Goal: Transaction & Acquisition: Purchase product/service

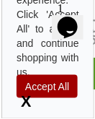
type input "Load More Reviews"
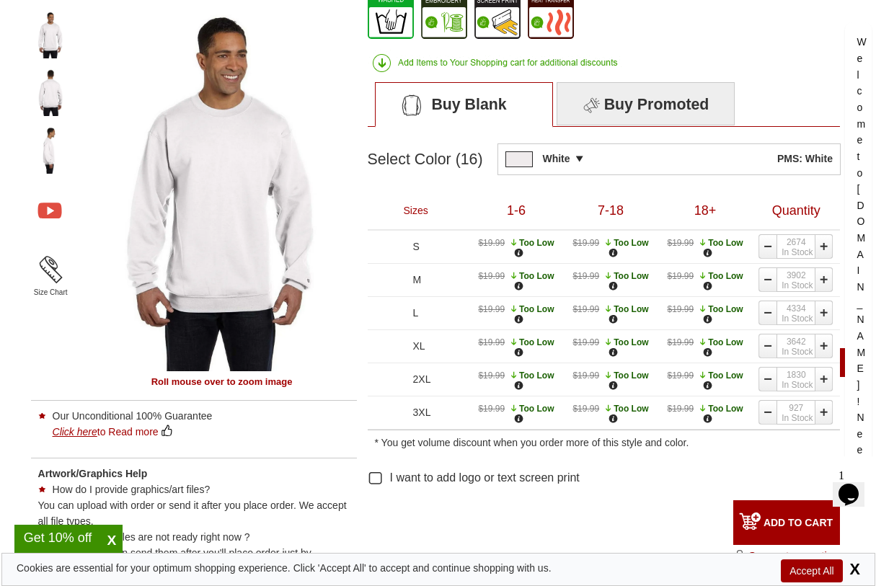
scroll to position [541, 0]
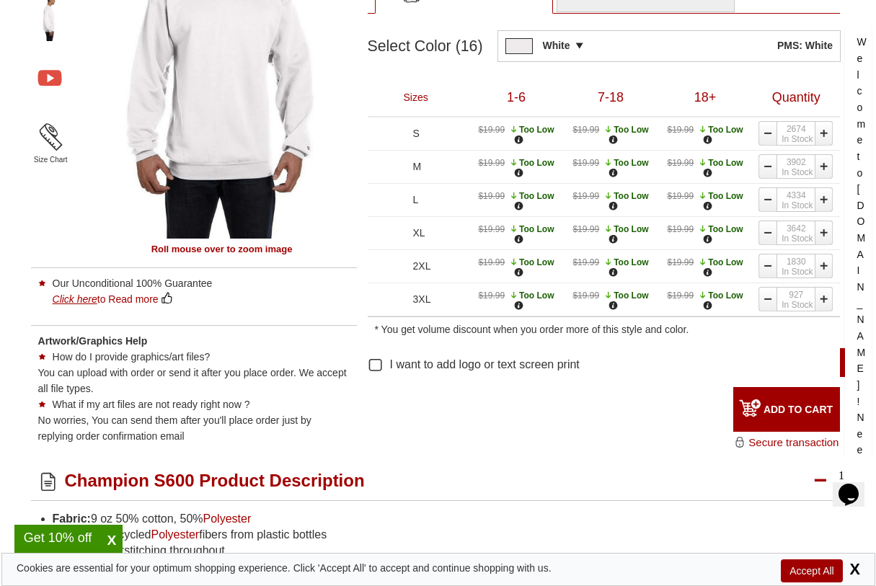
click at [94, 118] on input "ADD TO CART" at bounding box center [786, 409] width 107 height 45
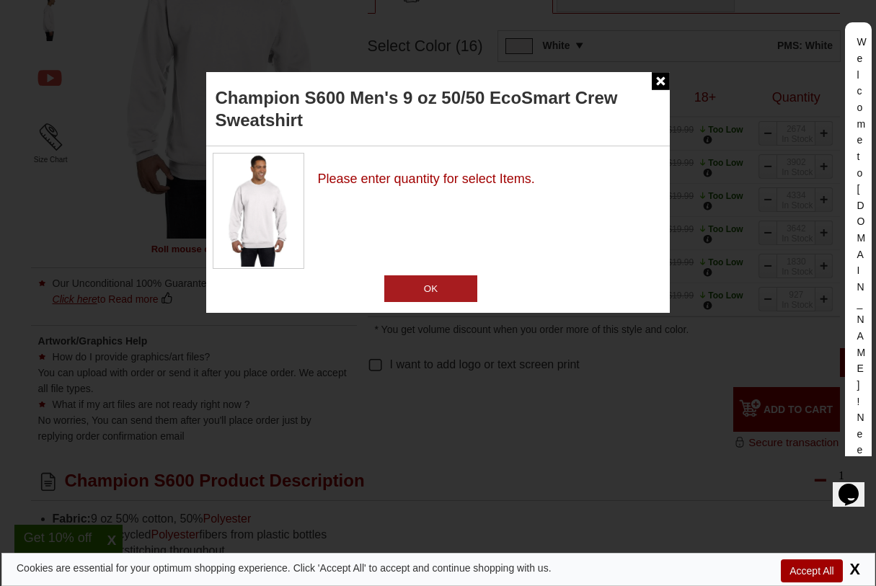
click at [94, 85] on img at bounding box center [661, 81] width 18 height 18
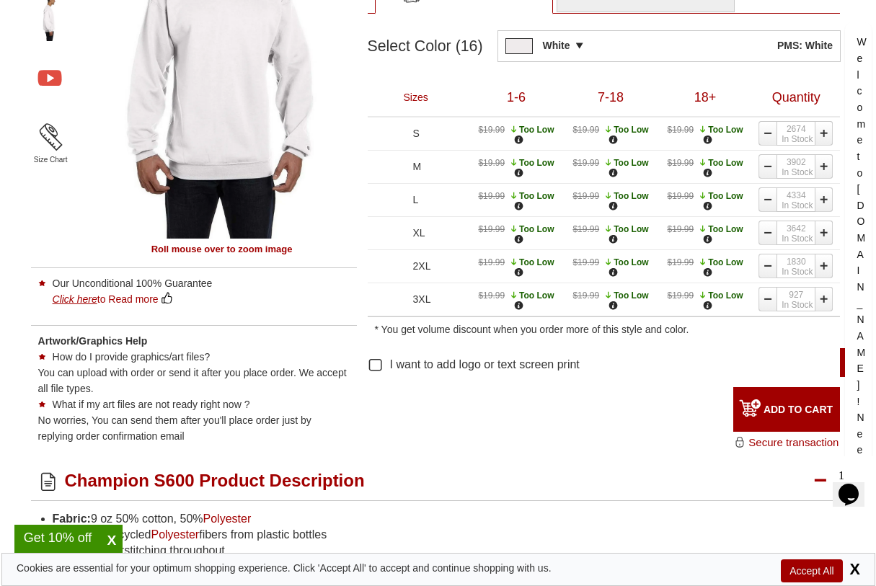
scroll to position [361, 0]
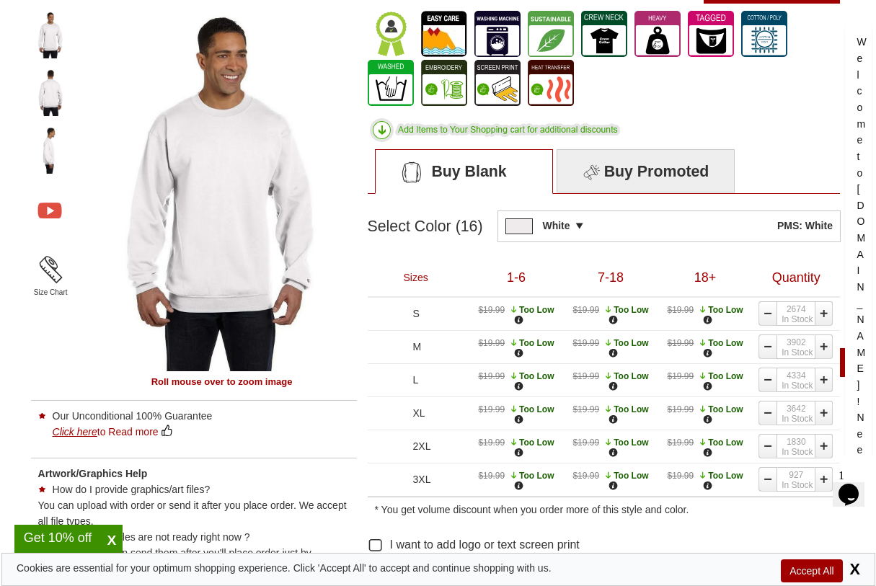
click at [94, 118] on td at bounding box center [512, 226] width 13 height 15
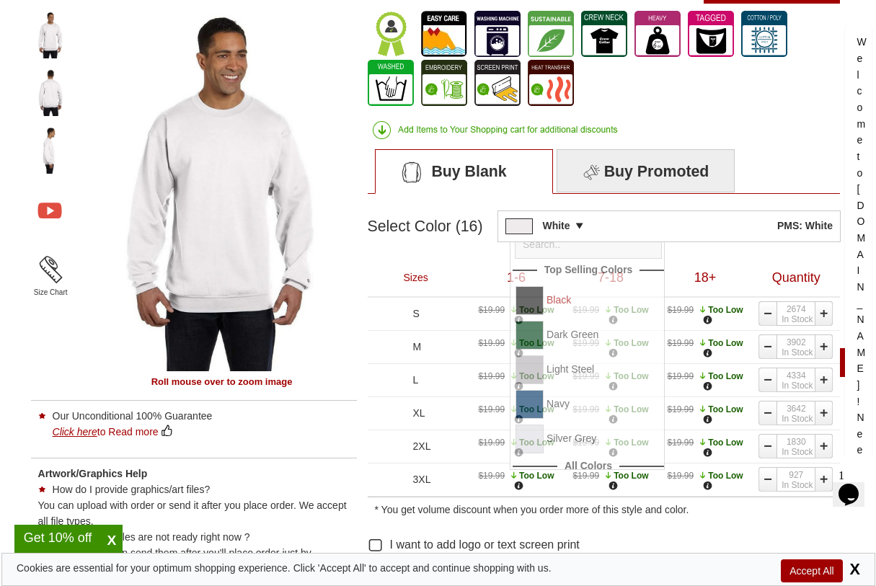
scroll to position [0, 0]
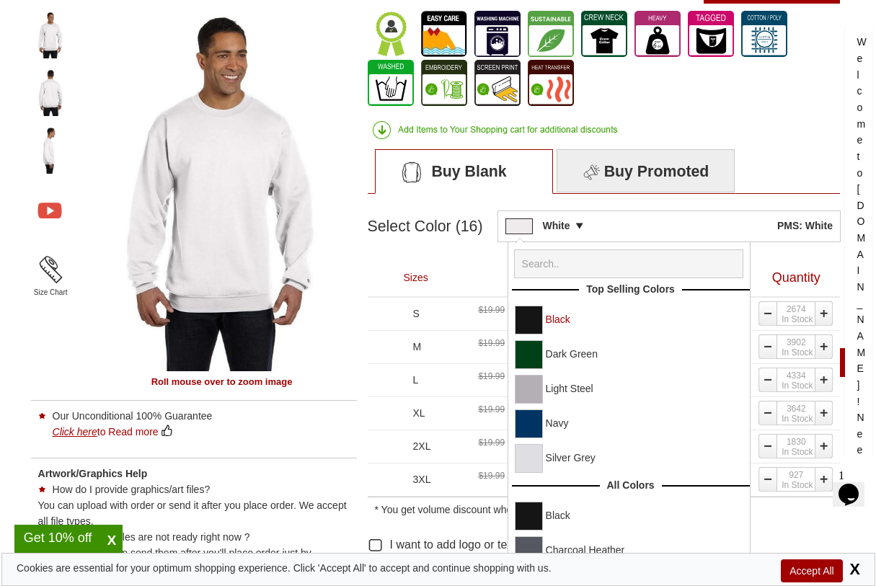
click at [94, 118] on link "Black" at bounding box center [648, 319] width 204 height 27
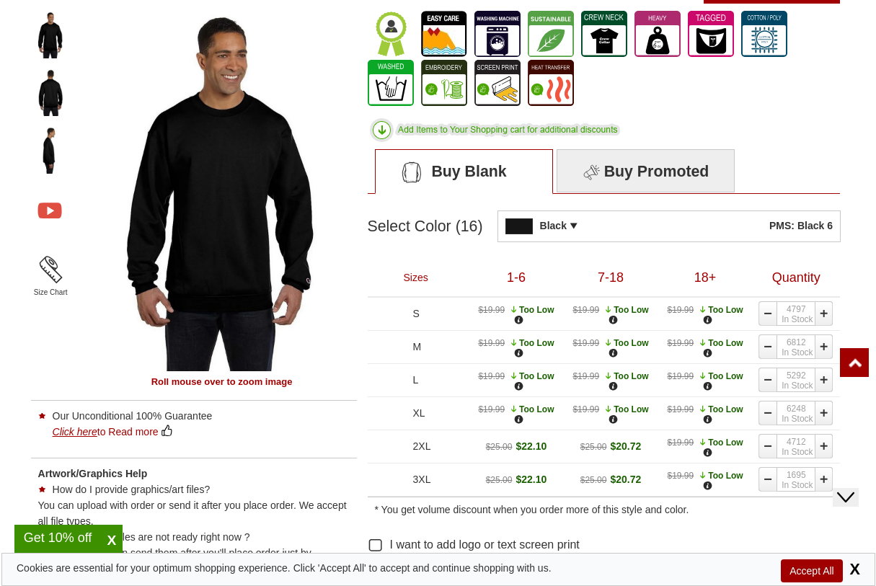
click at [94, 76] on div "Hello! May I have your best contact details to get started!" at bounding box center [648, 76] width 0 height 0
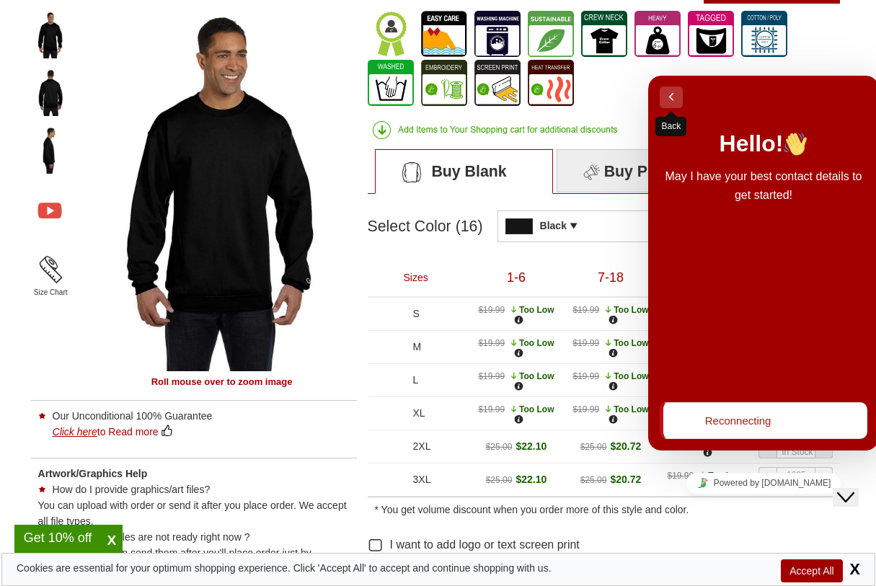
click at [94, 94] on button "Back" at bounding box center [671, 98] width 23 height 22
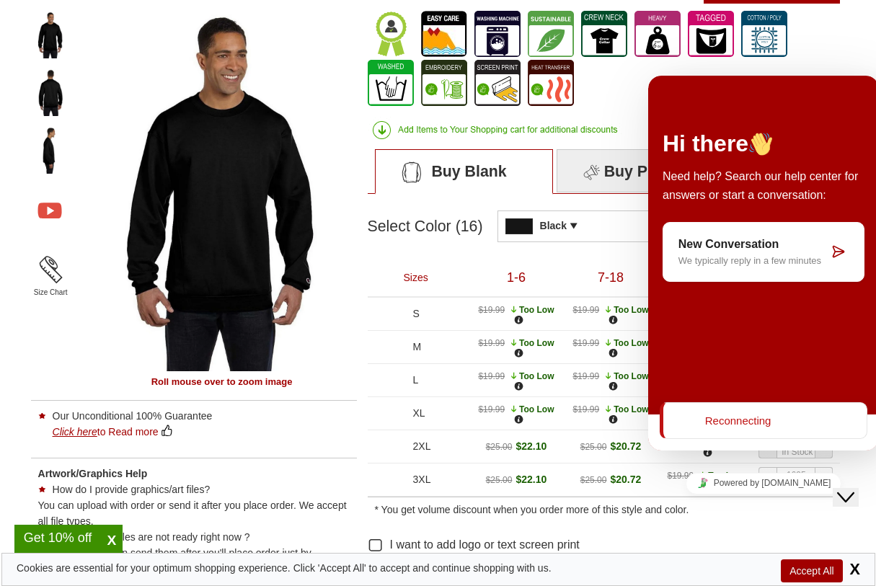
click at [94, 118] on button "Close Chat This icon closes the chat window." at bounding box center [846, 497] width 26 height 19
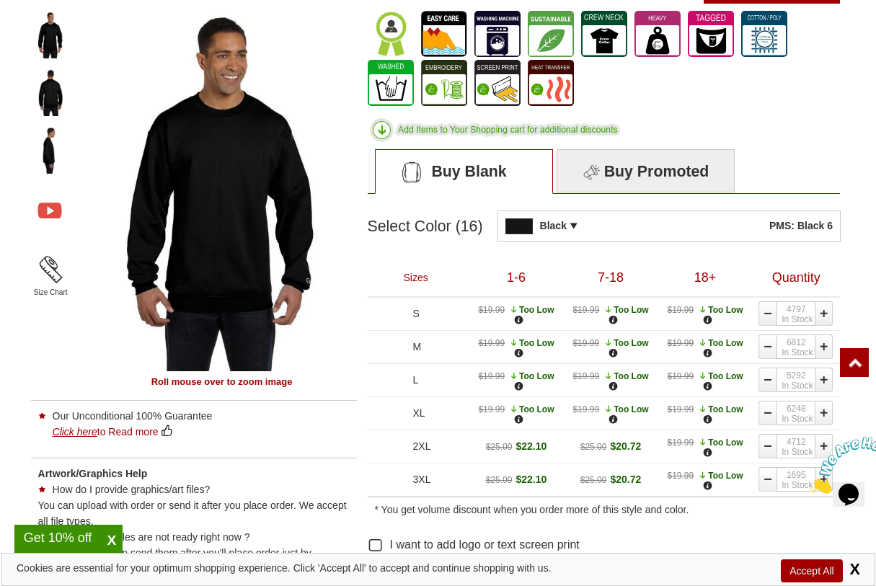
click at [94, 118] on link at bounding box center [825, 314] width 19 height 26
type textarea "1"
click at [94, 118] on link at bounding box center [825, 347] width 19 height 26
type textarea "1"
click at [94, 118] on link at bounding box center [825, 380] width 19 height 26
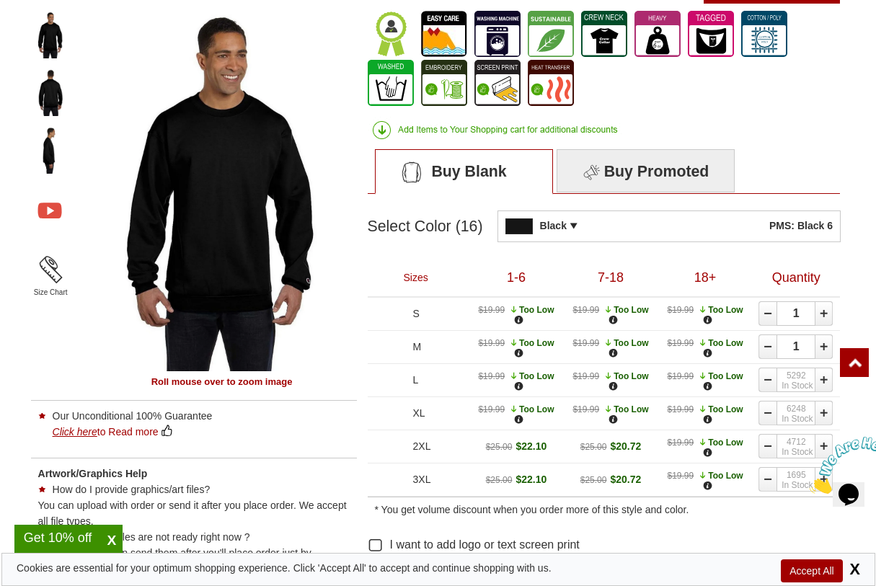
type textarea "1"
click at [94, 118] on link at bounding box center [825, 413] width 19 height 26
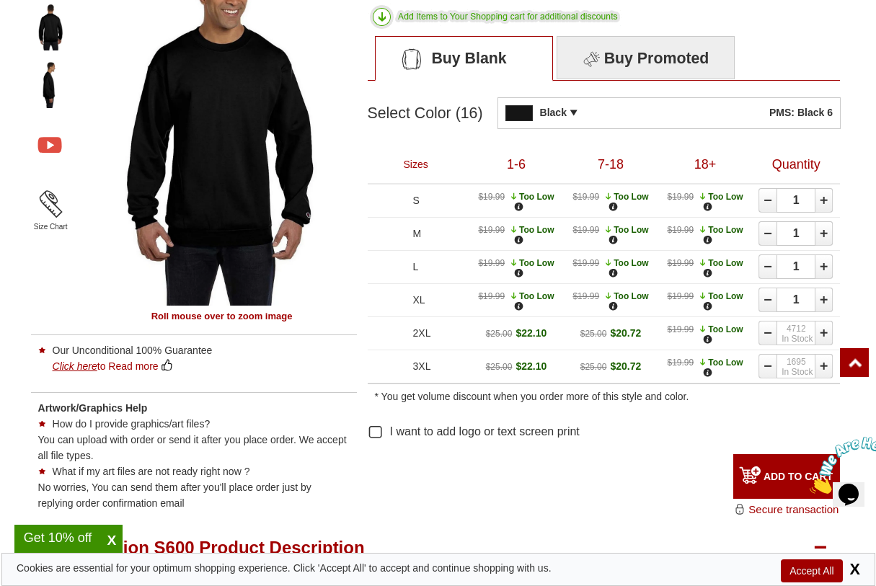
scroll to position [631, 0]
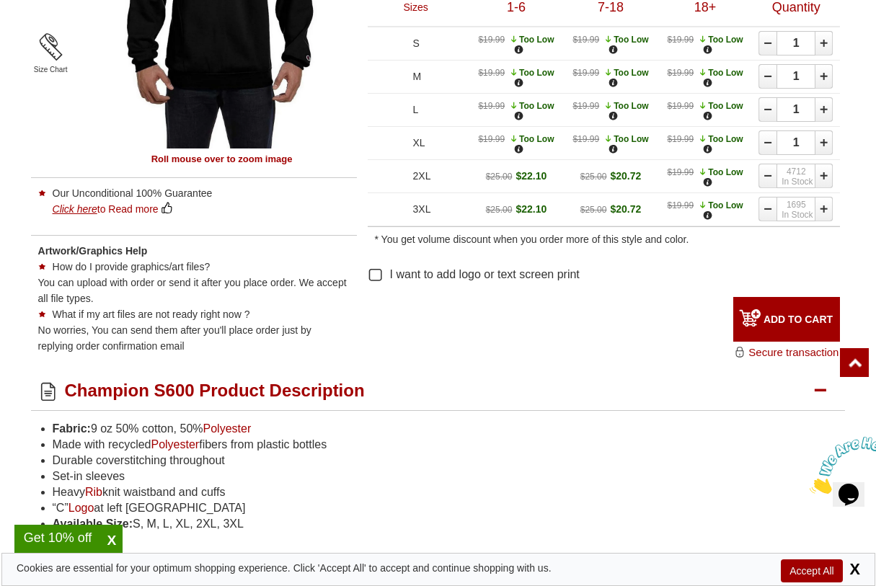
click at [94, 118] on input "ADD TO CART" at bounding box center [786, 319] width 107 height 45
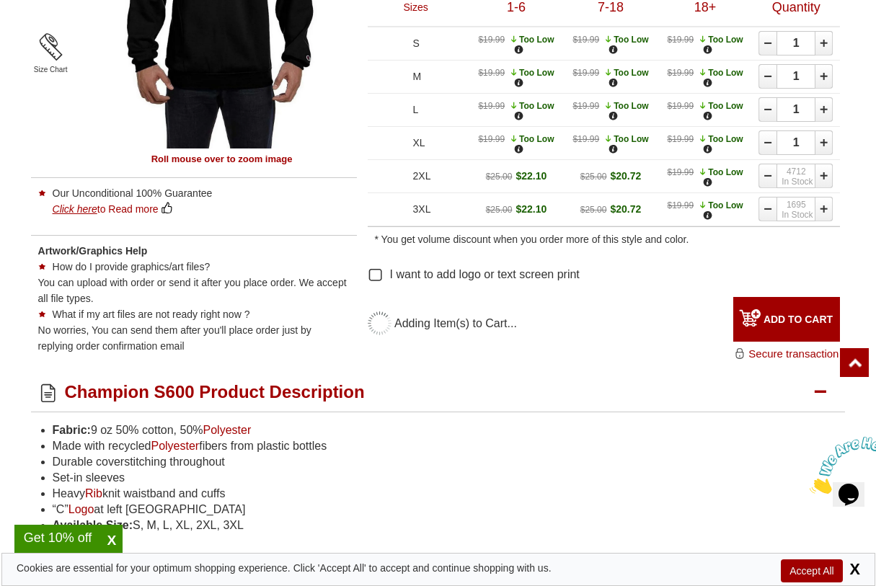
click at [94, 118] on textarea "1" at bounding box center [796, 143] width 39 height 25
type textarea "10"
click at [94, 118] on input "ADD TO CART" at bounding box center [786, 319] width 107 height 45
click at [94, 118] on icon at bounding box center [375, 275] width 15 height 15
click at [94, 118] on input "I want to add logo or text screen print" at bounding box center [394, 272] width 9 height 9
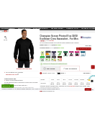
scroll to position [0, 0]
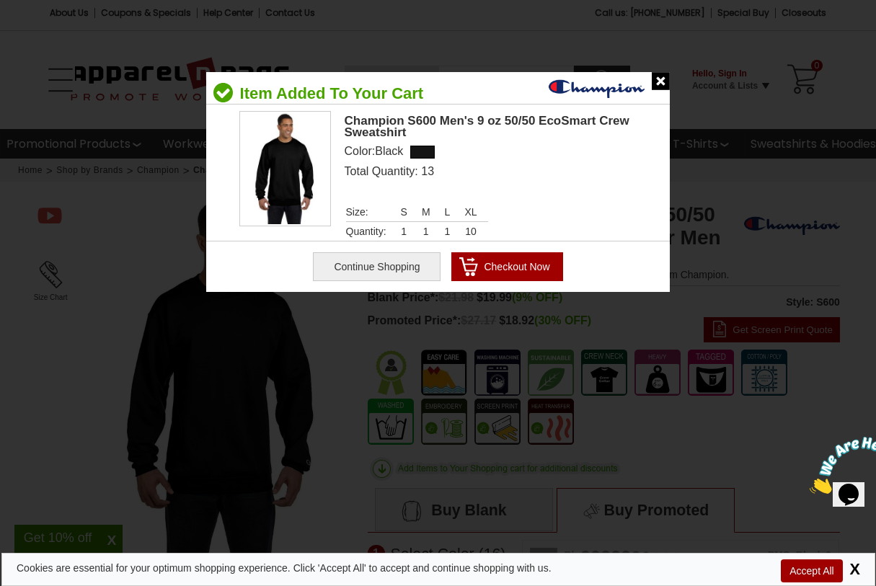
type input "UPDATE CART"
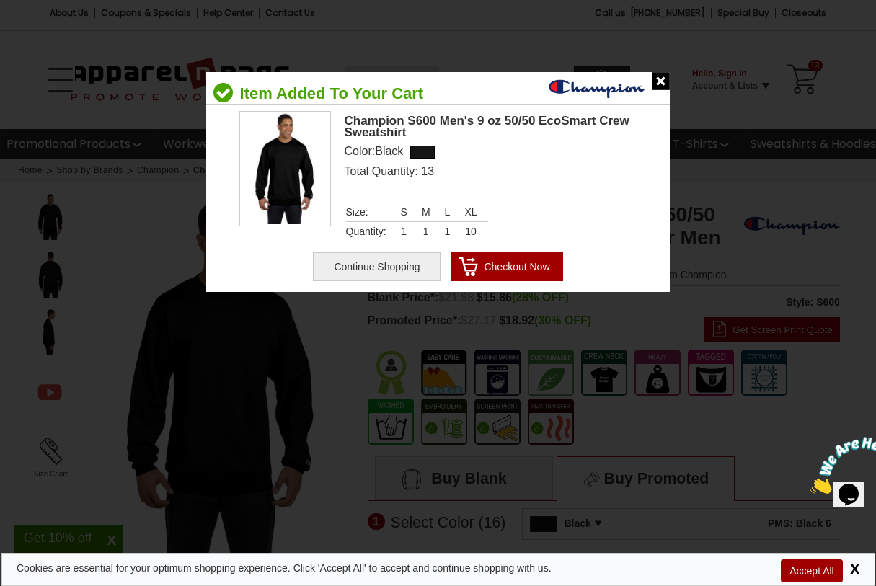
type input "See Next 12 Reviews"
